Goal: Task Accomplishment & Management: Manage account settings

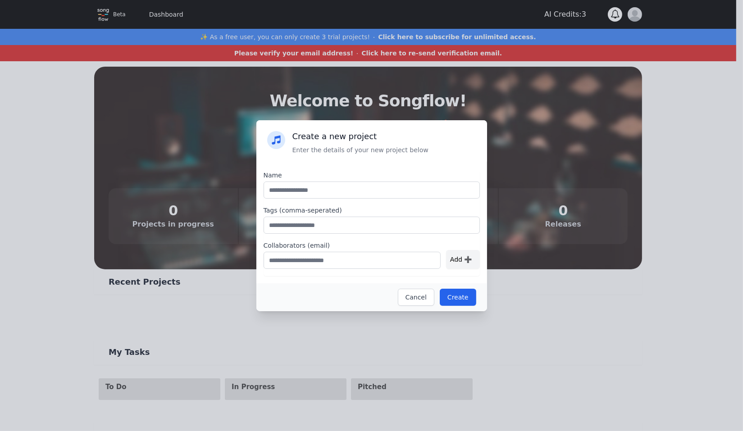
click at [446, 307] on div "Create Cancel" at bounding box center [371, 298] width 231 height 28
click at [454, 305] on div "Create Cancel" at bounding box center [371, 298] width 231 height 28
click at [458, 299] on button "Create" at bounding box center [458, 297] width 37 height 17
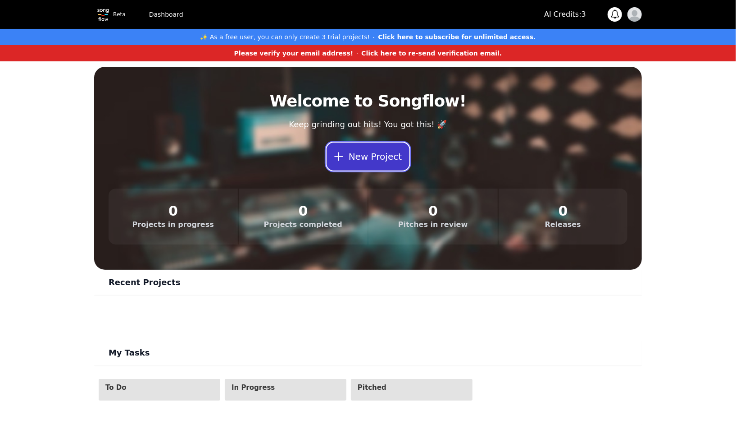
click at [393, 155] on button "New Project" at bounding box center [368, 156] width 83 height 28
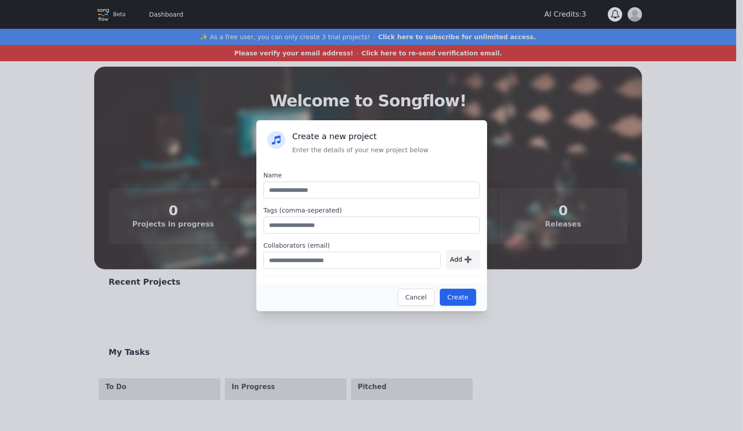
drag, startPoint x: 376, startPoint y: 177, endPoint x: 378, endPoint y: 182, distance: 5.4
click at [376, 178] on div "Name" at bounding box center [372, 175] width 216 height 9
click at [379, 194] on input "text" at bounding box center [372, 190] width 216 height 17
click at [396, 242] on label "Collaborators (email)" at bounding box center [372, 245] width 216 height 9
click at [425, 299] on button "Cancel" at bounding box center [416, 297] width 37 height 17
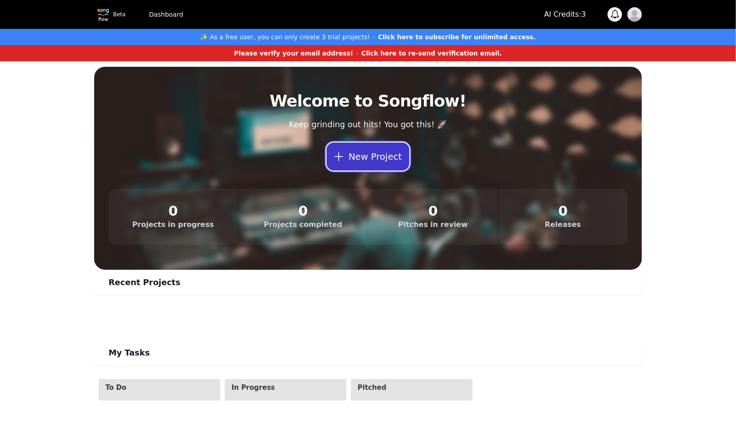
click at [386, 165] on button "New Project" at bounding box center [368, 156] width 83 height 28
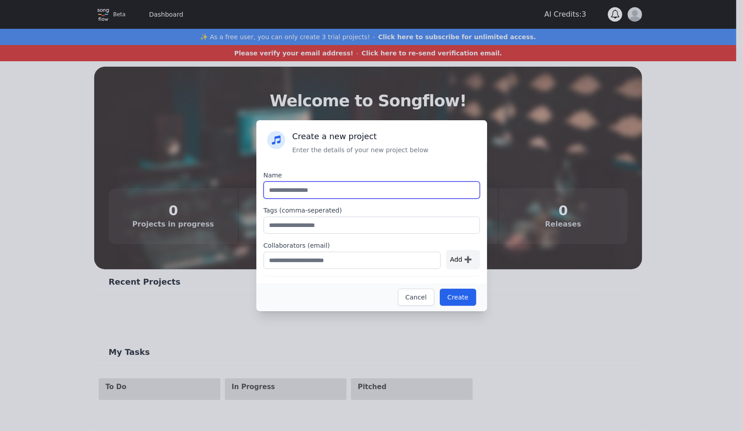
click at [423, 186] on input "text" at bounding box center [372, 190] width 216 height 17
type input "*"
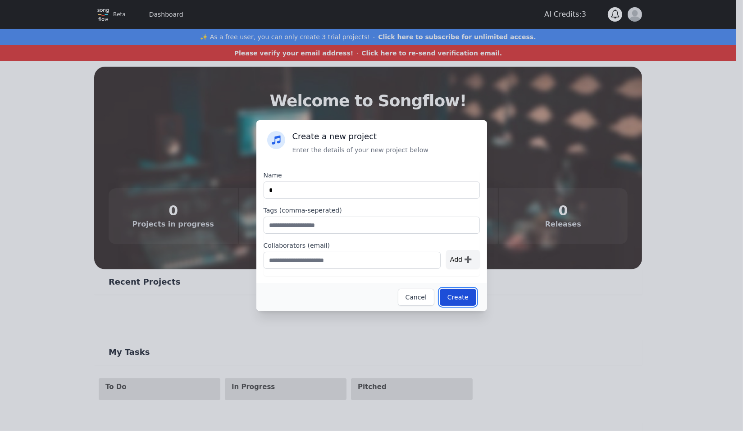
click at [460, 293] on button "Create" at bounding box center [458, 297] width 37 height 17
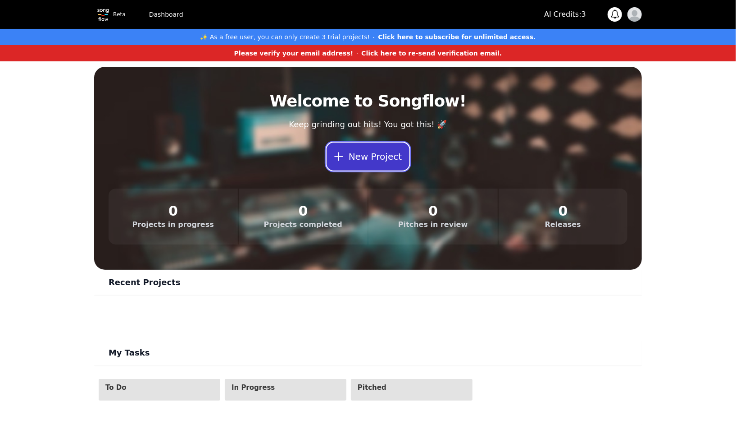
click at [380, 155] on button "New Project" at bounding box center [368, 156] width 83 height 28
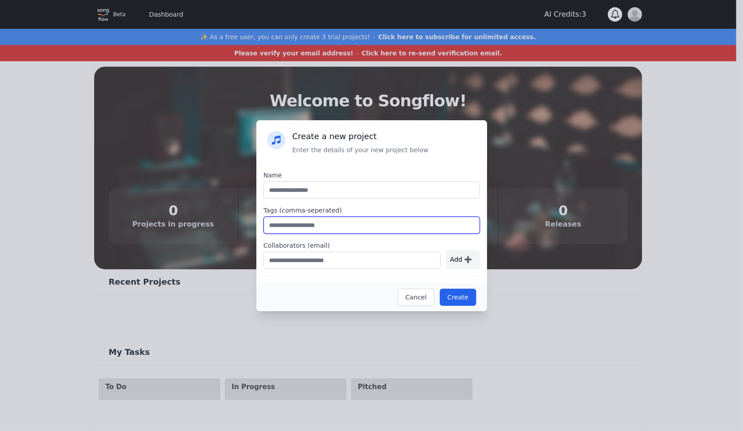
click at [344, 227] on input "text" at bounding box center [372, 225] width 216 height 17
type input "*"
click at [372, 165] on div "Name Tags (comma-seperated) * Collaborators (email) Add ➕" at bounding box center [371, 223] width 231 height 122
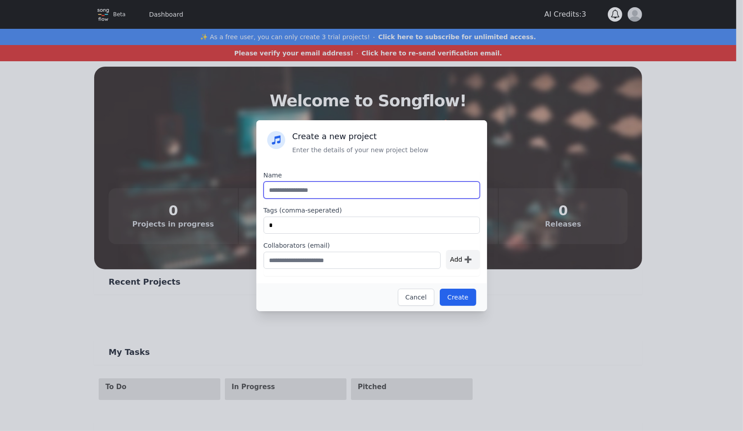
click at [366, 187] on input "text" at bounding box center [372, 190] width 216 height 17
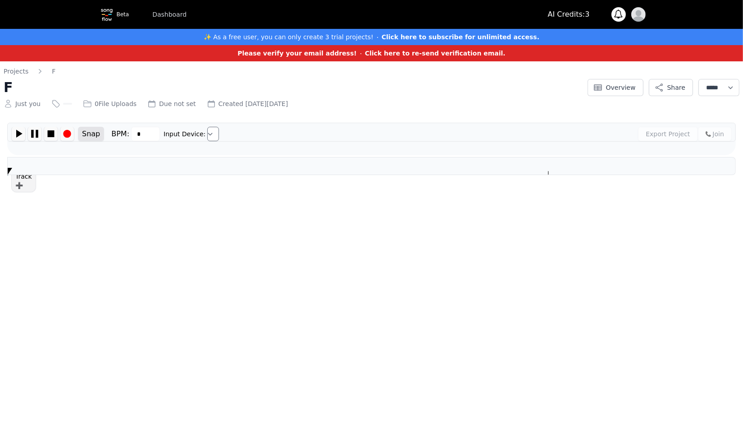
click at [353, 184] on html "**********" at bounding box center [371, 92] width 743 height 184
click at [88, 184] on div "**********" at bounding box center [371, 122] width 743 height 123
click at [14, 137] on img at bounding box center [19, 134] width 14 height 14
type input "***"
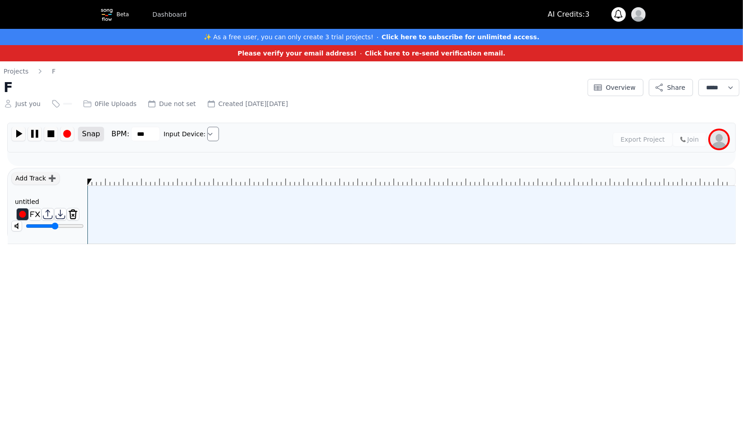
click at [63, 152] on div "Snap BPM: *** Input Device: Export Project Join ******* ******" at bounding box center [371, 144] width 729 height 43
drag, startPoint x: 84, startPoint y: 214, endPoint x: 129, endPoint y: 221, distance: 46.2
click at [129, 221] on div "Add Track ➕ untitled ********" at bounding box center [371, 206] width 729 height 76
drag, startPoint x: 73, startPoint y: 106, endPoint x: 88, endPoint y: 107, distance: 15.8
click at [88, 107] on div "Just you 0 File Uploads Due not set Created [DATE][DATE]" at bounding box center [293, 102] width 579 height 13
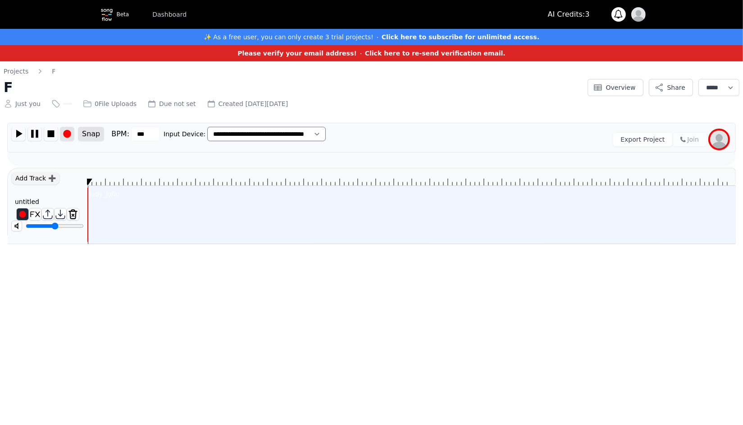
click at [68, 134] on img at bounding box center [67, 134] width 14 height 14
click at [291, 135] on select "**********" at bounding box center [266, 134] width 119 height 14
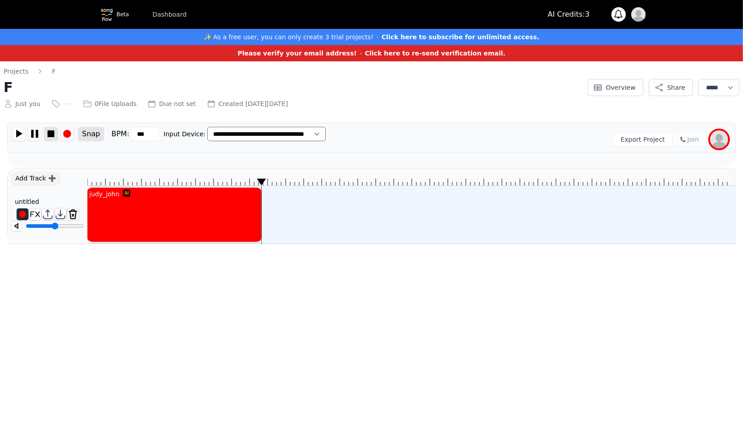
click at [53, 136] on img at bounding box center [51, 134] width 14 height 14
click at [20, 133] on img at bounding box center [19, 134] width 14 height 14
click at [401, 253] on html "**********" at bounding box center [371, 126] width 743 height 253
click at [303, 146] on div "**********" at bounding box center [244, 139] width 168 height 25
click at [312, 136] on select "**********" at bounding box center [266, 134] width 119 height 14
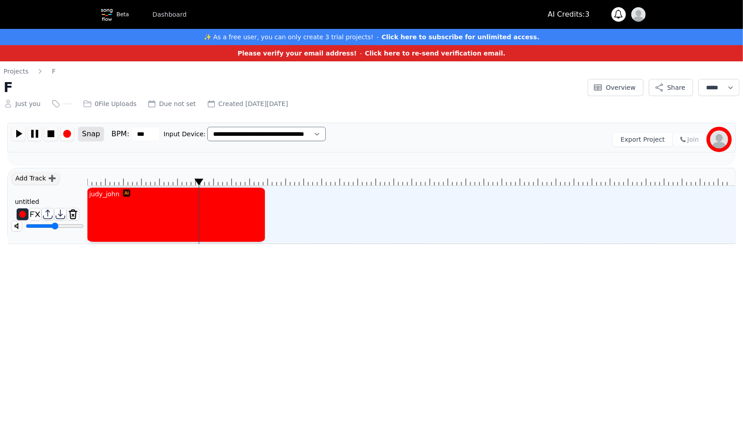
click at [425, 150] on div "Export Project Join" at bounding box center [531, 139] width 401 height 25
click at [326, 135] on select "**********" at bounding box center [266, 134] width 119 height 14
click at [438, 149] on div "Export Project Join" at bounding box center [531, 139] width 401 height 25
click at [665, 91] on button "Share" at bounding box center [671, 87] width 44 height 17
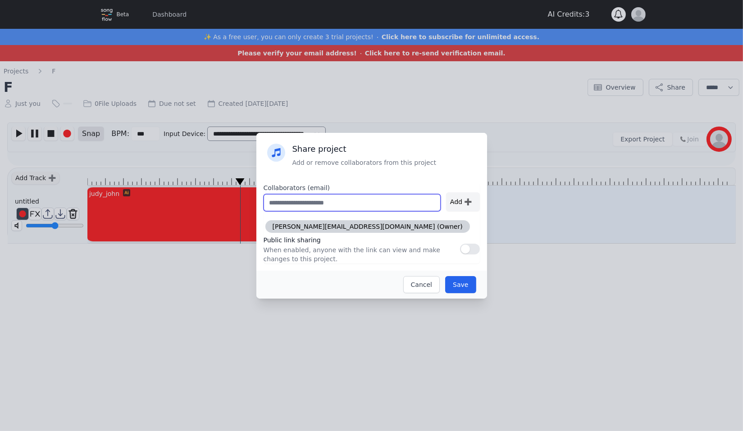
click at [372, 205] on input "text" at bounding box center [352, 202] width 177 height 17
click at [421, 215] on form "Collaborators (email) Add ➕ [PERSON_NAME][EMAIL_ADDRESS][DOMAIN_NAME] (Owner) P…" at bounding box center [372, 223] width 216 height 80
click at [421, 210] on input "text" at bounding box center [352, 202] width 177 height 17
click at [415, 219] on div "[PERSON_NAME][EMAIL_ADDRESS][DOMAIN_NAME] (Owner)" at bounding box center [372, 227] width 216 height 16
click at [455, 289] on button "Save" at bounding box center [460, 284] width 31 height 17
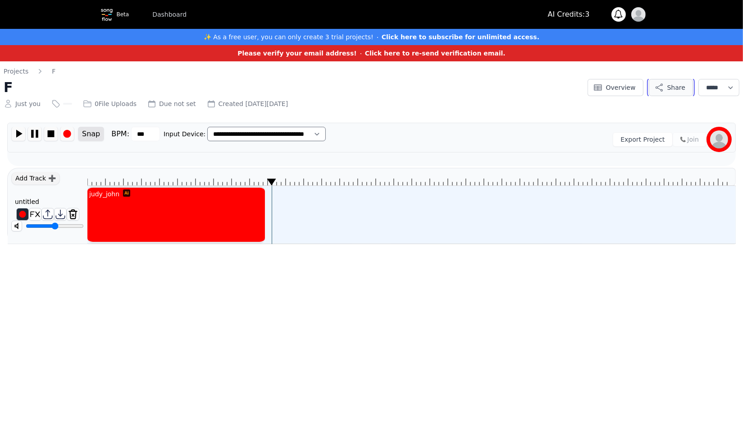
click at [649, 89] on button "Share" at bounding box center [671, 87] width 44 height 17
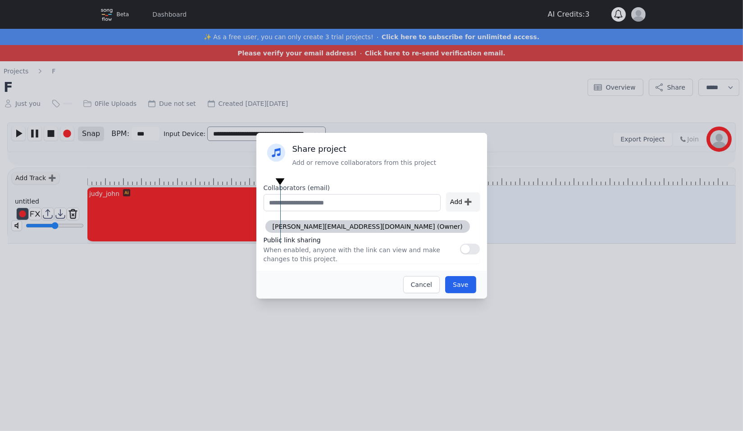
click at [480, 247] on div "Collaborators (email) Add ➕ [PERSON_NAME][EMAIL_ADDRESS][DOMAIN_NAME] (Owner) P…" at bounding box center [371, 222] width 231 height 96
click at [470, 252] on button "button" at bounding box center [470, 249] width 20 height 11
click at [463, 284] on button "Save" at bounding box center [460, 284] width 31 height 17
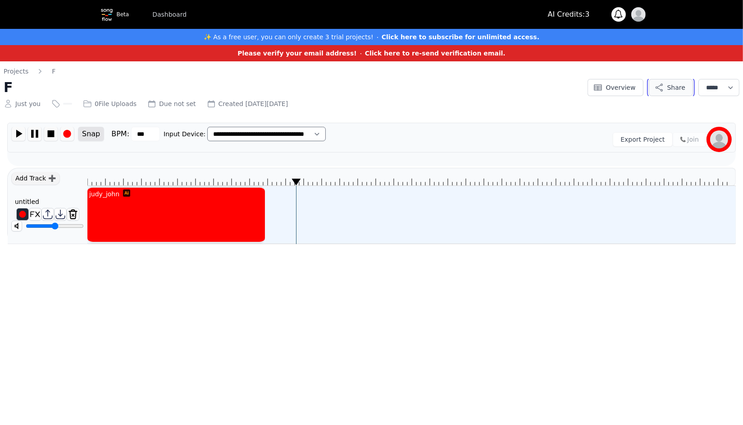
click at [655, 83] on icon "button" at bounding box center [659, 87] width 9 height 9
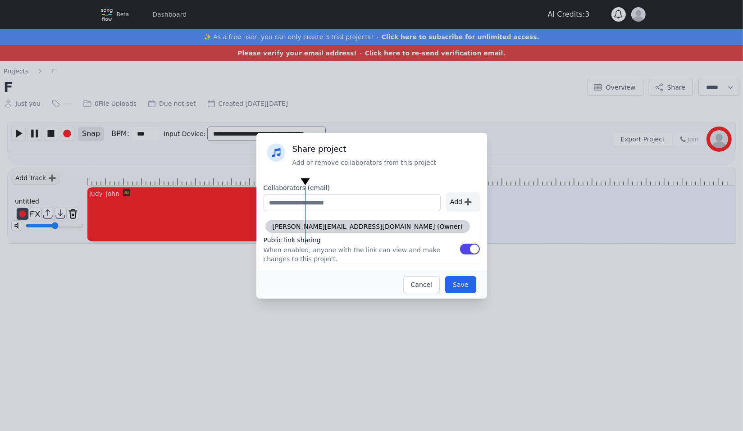
click at [438, 248] on span "When enabled, anyone with the link can view and make changes to this project." at bounding box center [362, 255] width 197 height 18
drag, startPoint x: 453, startPoint y: 285, endPoint x: 294, endPoint y: 248, distance: 163.9
click at [294, 248] on div "Share project Add or remove collaborators from this project Collaborators (emai…" at bounding box center [371, 216] width 231 height 166
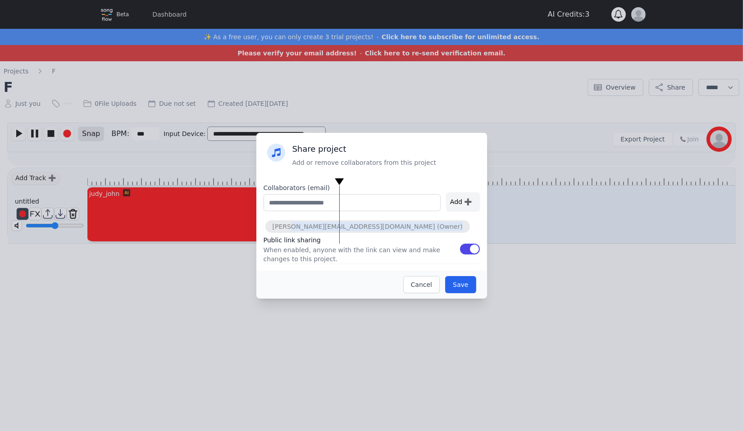
drag, startPoint x: 293, startPoint y: 233, endPoint x: 357, endPoint y: 229, distance: 63.3
click at [357, 229] on div "[PERSON_NAME][EMAIL_ADDRESS][DOMAIN_NAME] (Owner)" at bounding box center [372, 227] width 216 height 16
drag, startPoint x: 357, startPoint y: 229, endPoint x: 359, endPoint y: 252, distance: 23.6
click at [359, 252] on span "When enabled, anyone with the link can view and make changes to this project." at bounding box center [362, 255] width 197 height 18
click at [352, 257] on span "When enabled, anyone with the link can view and make changes to this project." at bounding box center [362, 255] width 197 height 18
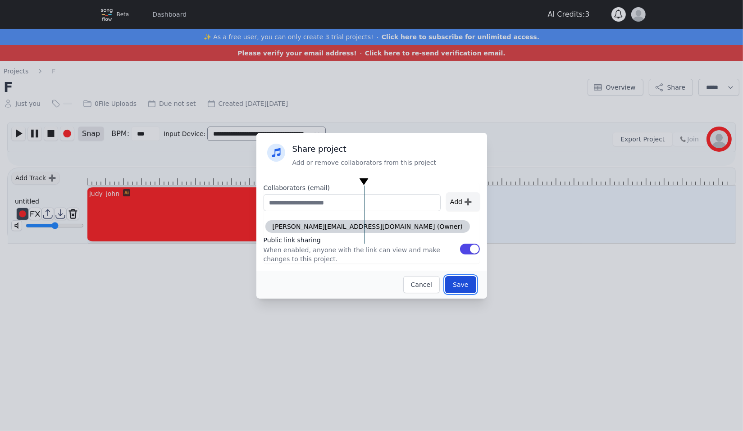
click at [466, 278] on button "Save" at bounding box center [460, 284] width 31 height 17
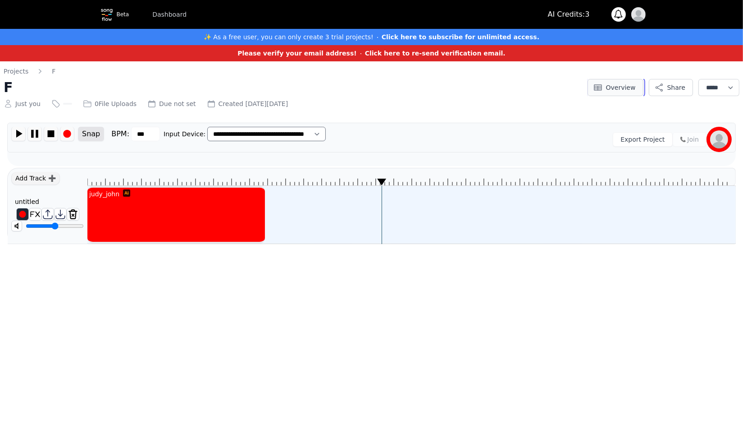
click at [615, 88] on button "Overview" at bounding box center [616, 87] width 56 height 17
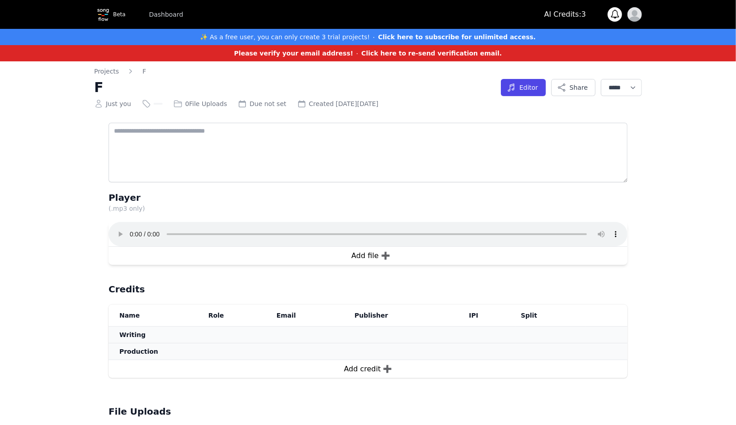
click at [651, 85] on div "**********" at bounding box center [368, 315] width 577 height 497
click at [569, 79] on button "Share" at bounding box center [574, 87] width 44 height 17
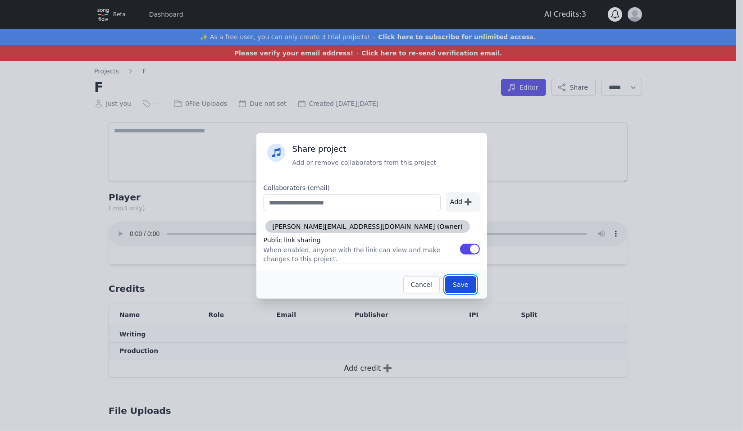
click at [467, 289] on button "Save" at bounding box center [460, 284] width 31 height 17
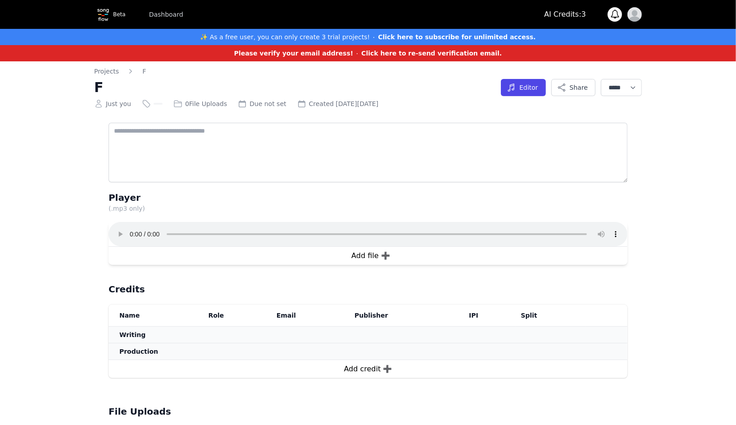
click at [332, 57] on strong "Please verify your email address!" at bounding box center [293, 53] width 119 height 7
